Goal: Task Accomplishment & Management: Complete application form

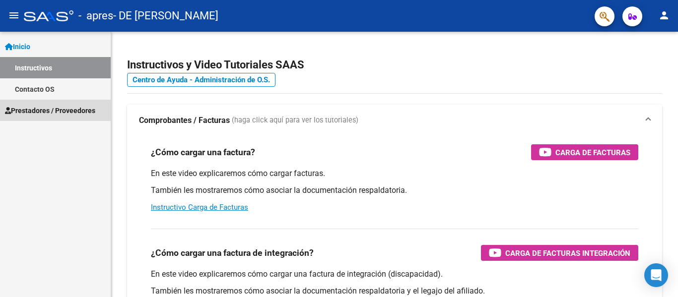
click at [46, 113] on span "Prestadores / Proveedores" at bounding box center [50, 110] width 90 height 11
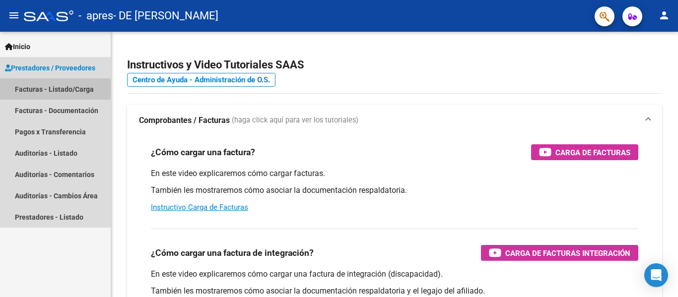
click at [51, 91] on link "Facturas - Listado/Carga" at bounding box center [55, 88] width 111 height 21
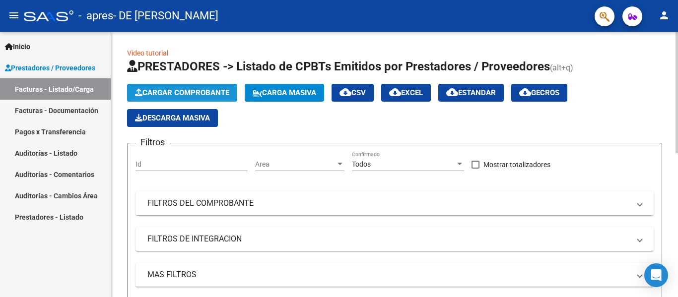
click at [197, 98] on button "Cargar Comprobante" at bounding box center [182, 93] width 110 height 18
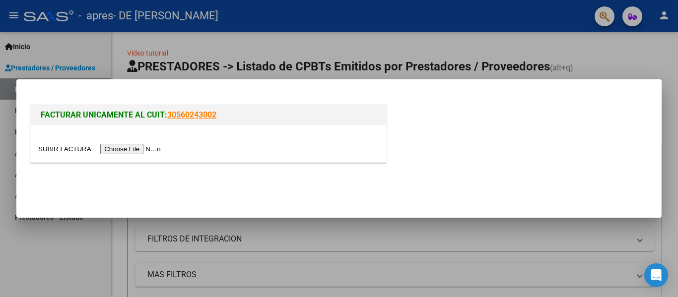
click at [112, 152] on input "file" at bounding box center [100, 149] width 125 height 10
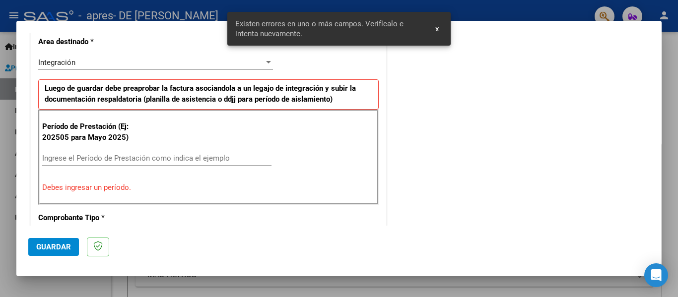
scroll to position [248, 0]
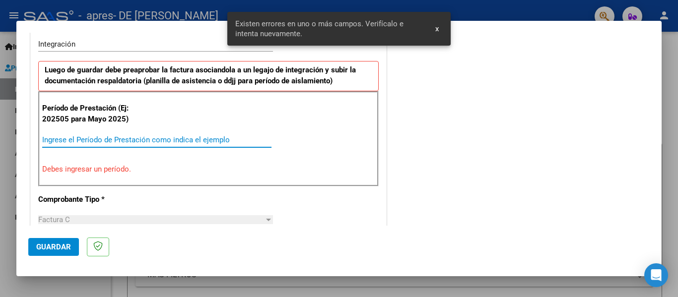
click at [76, 135] on input "Ingrese el Período de Prestación como indica el ejemplo" at bounding box center [156, 139] width 229 height 9
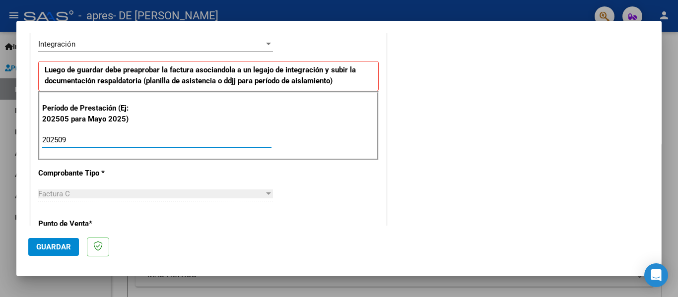
type input "202509"
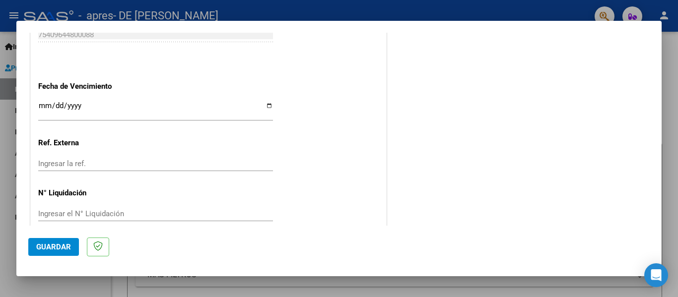
scroll to position [680, 0]
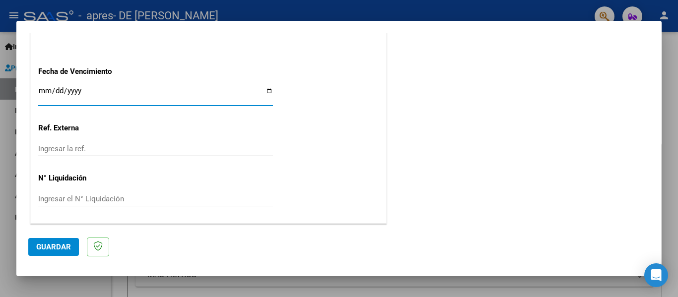
click at [54, 95] on input "Ingresar la fecha" at bounding box center [155, 95] width 235 height 16
click at [43, 86] on div "Ingresar la fecha" at bounding box center [155, 95] width 235 height 21
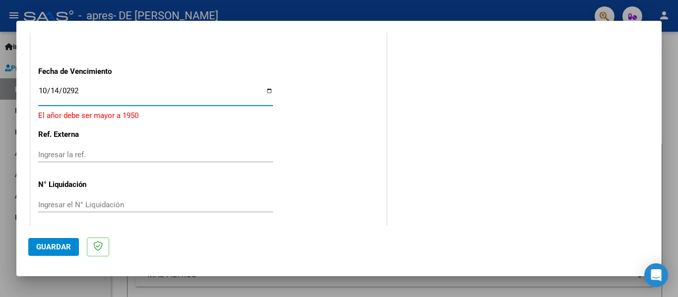
type input "[DATE]"
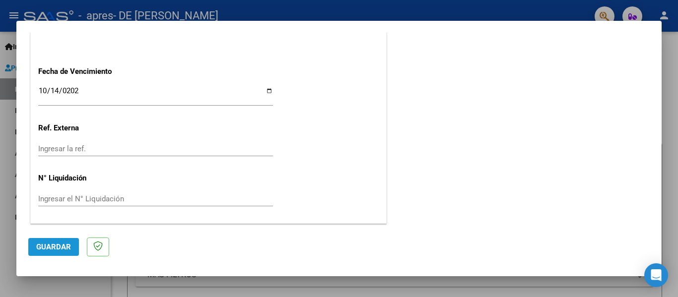
click at [47, 251] on span "Guardar" at bounding box center [53, 247] width 35 height 9
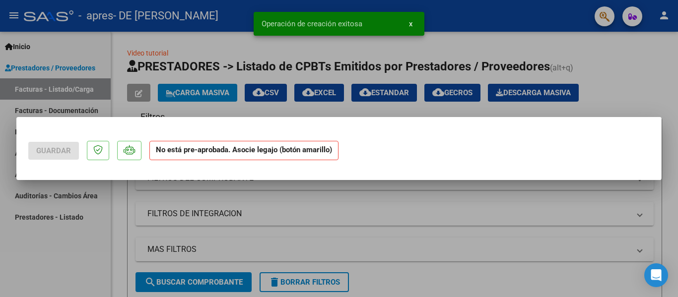
scroll to position [0, 0]
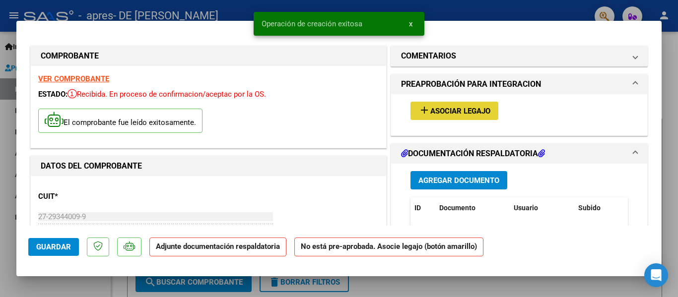
click at [425, 113] on mat-icon "add" at bounding box center [424, 110] width 12 height 12
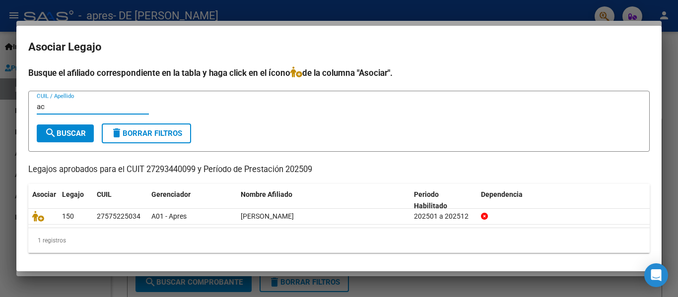
type input "a"
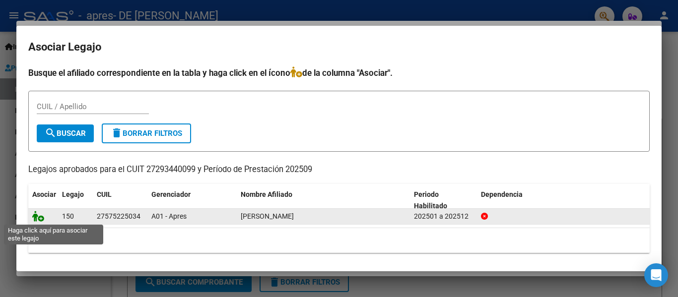
click at [39, 217] on icon at bounding box center [38, 216] width 12 height 11
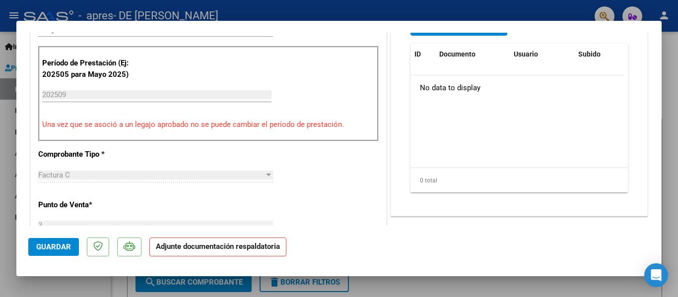
scroll to position [428, 0]
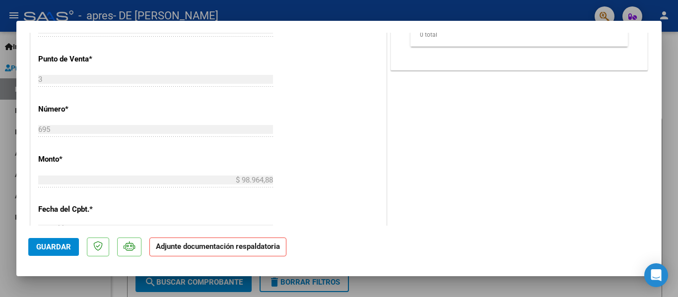
click at [214, 250] on strong "Adjunte documentación respaldatoria" at bounding box center [218, 246] width 124 height 9
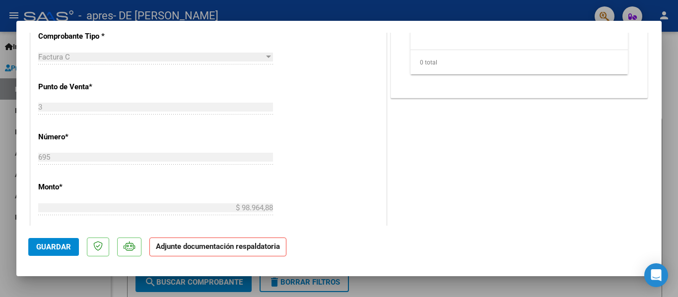
scroll to position [685, 0]
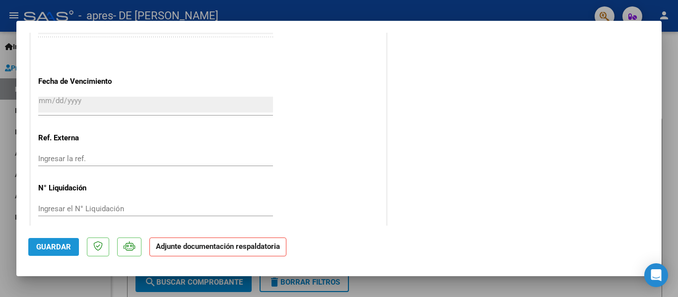
click at [57, 244] on span "Guardar" at bounding box center [53, 247] width 35 height 9
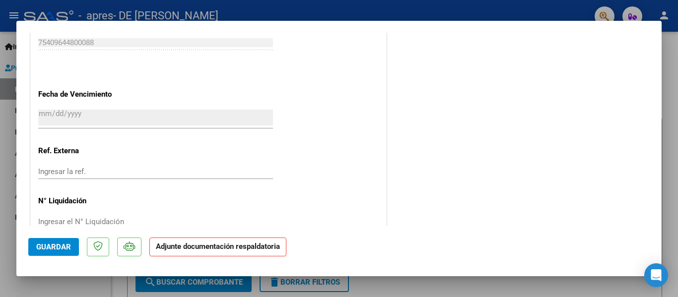
scroll to position [695, 0]
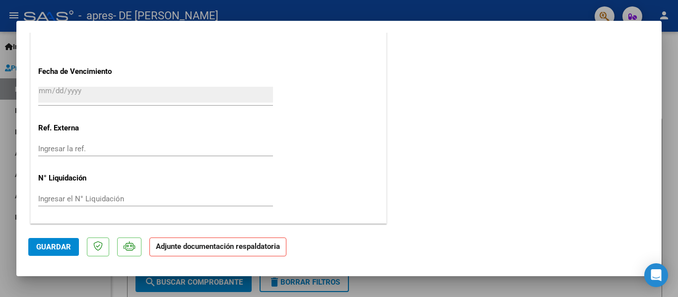
click at [155, 250] on p "Adjunte documentación respaldatoria" at bounding box center [217, 247] width 137 height 19
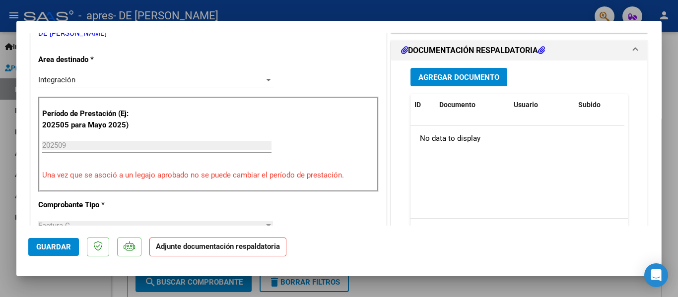
scroll to position [181, 0]
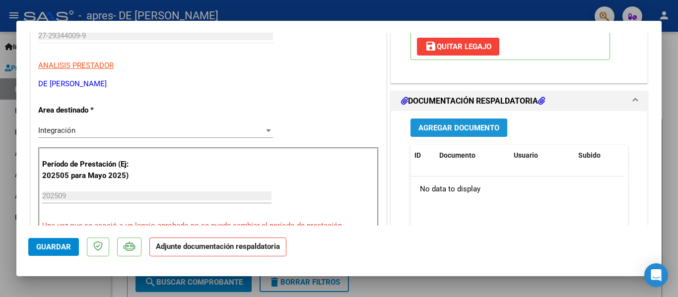
click at [448, 130] on span "Agregar Documento" at bounding box center [458, 127] width 81 height 9
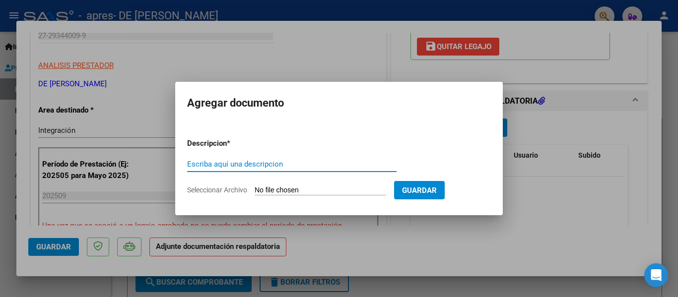
click at [339, 182] on form "Descripcion * Escriba aquí una descripcion Seleccionar Archivo Guardar" at bounding box center [339, 166] width 304 height 72
click at [227, 188] on span "Seleccionar Archivo" at bounding box center [217, 190] width 60 height 8
click at [254, 188] on input "Seleccionar Archivo" at bounding box center [319, 190] width 131 height 9
type input "C:\fakepath\asistencia [PERSON_NAME] [DATE].pdf"
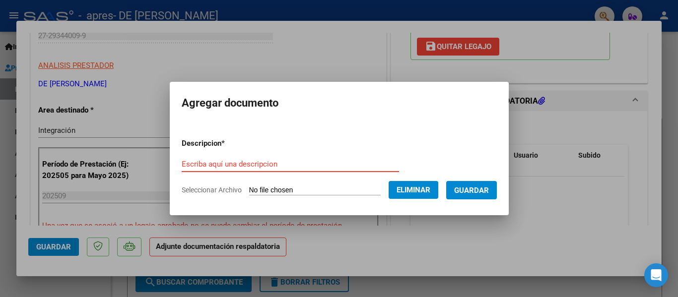
click at [283, 160] on input "Escriba aquí una descripcion" at bounding box center [290, 164] width 217 height 9
type input "asistencia"
click at [469, 188] on span "Guardar" at bounding box center [471, 190] width 35 height 9
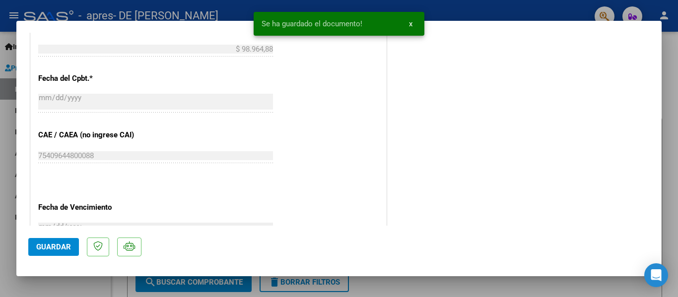
scroll to position [695, 0]
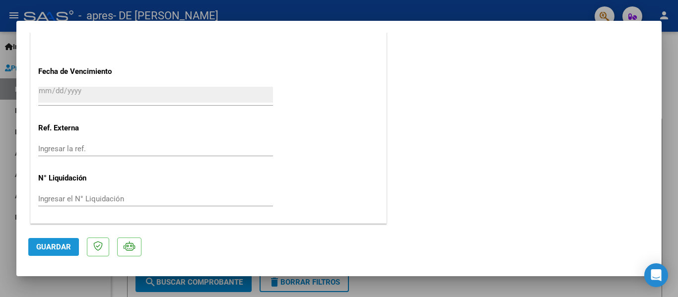
click at [59, 244] on span "Guardar" at bounding box center [53, 247] width 35 height 9
click at [667, 48] on div at bounding box center [339, 148] width 678 height 297
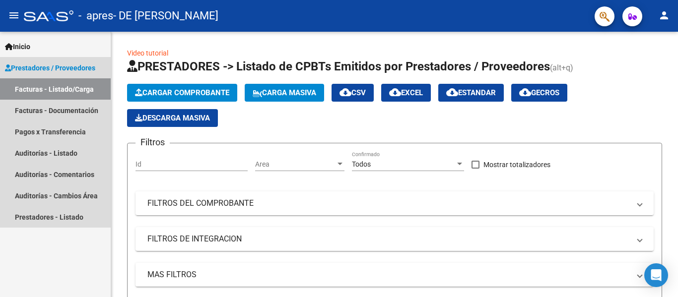
click at [68, 93] on link "Facturas - Listado/Carga" at bounding box center [55, 88] width 111 height 21
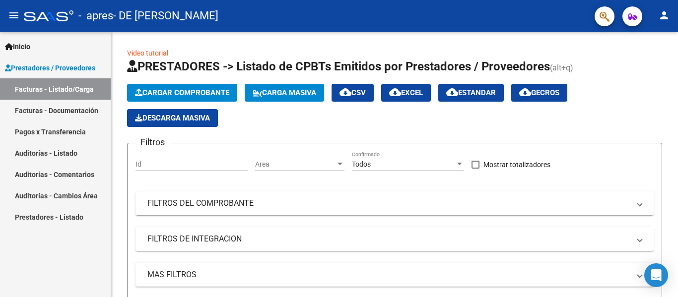
click at [86, 114] on link "Facturas - Documentación" at bounding box center [55, 110] width 111 height 21
